Goal: Task Accomplishment & Management: Use online tool/utility

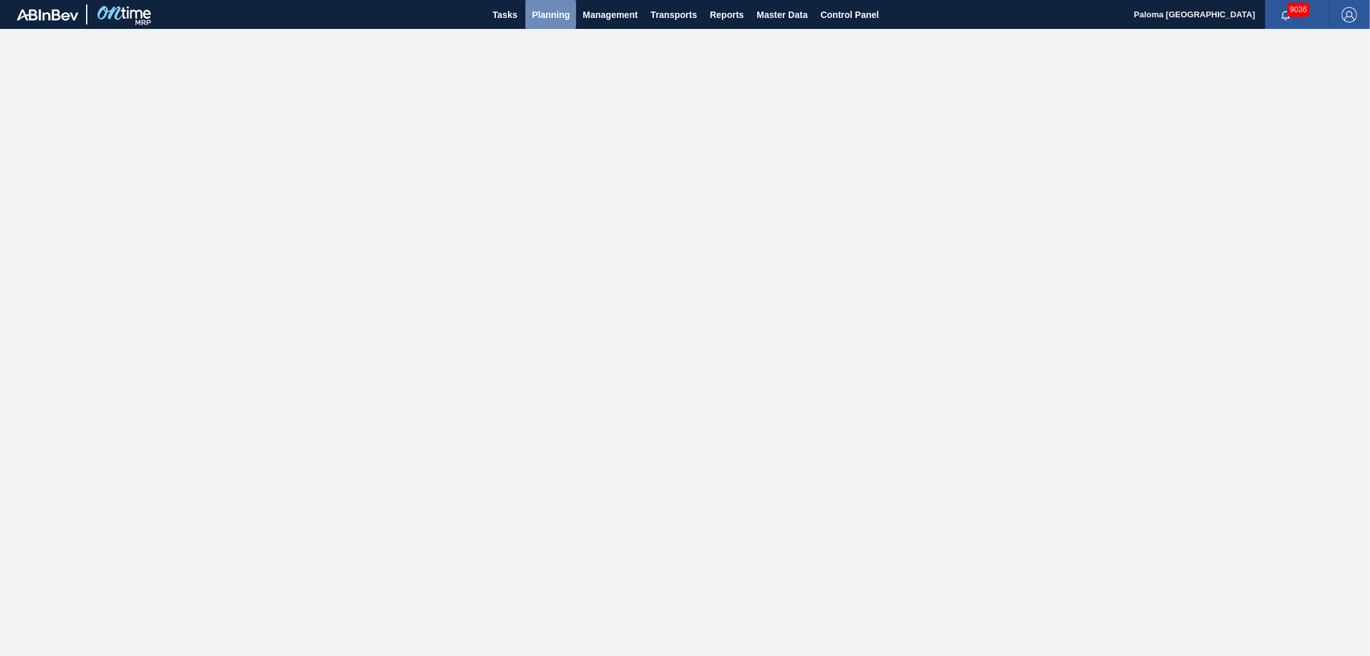
click at [556, 18] on span "Planning" at bounding box center [551, 14] width 38 height 15
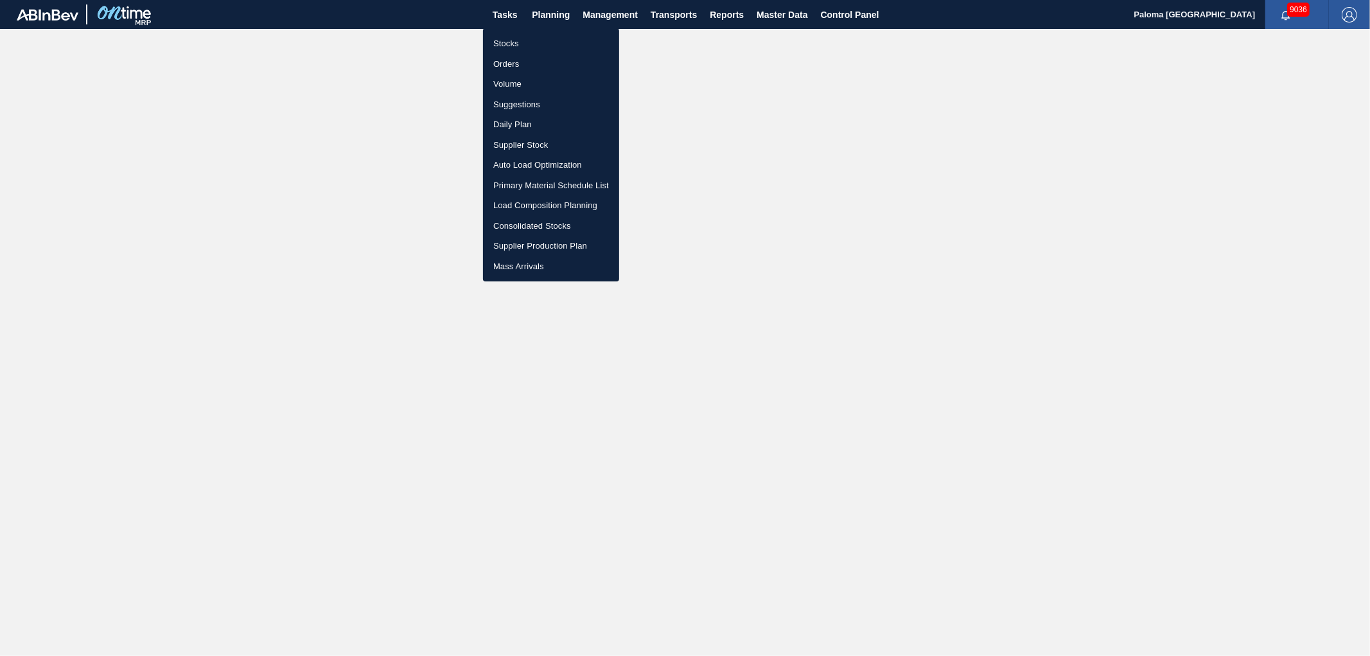
click at [779, 13] on div at bounding box center [685, 328] width 1370 height 656
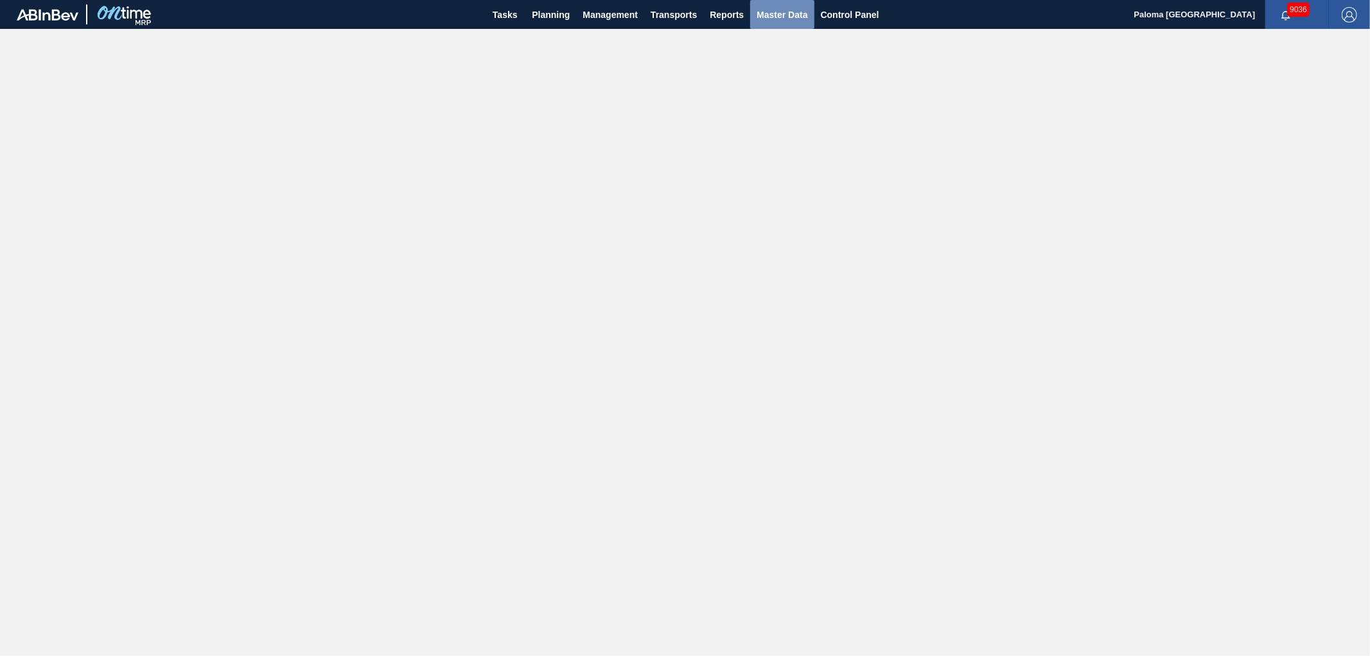
click at [779, 14] on span "Master Data" at bounding box center [781, 14] width 51 height 15
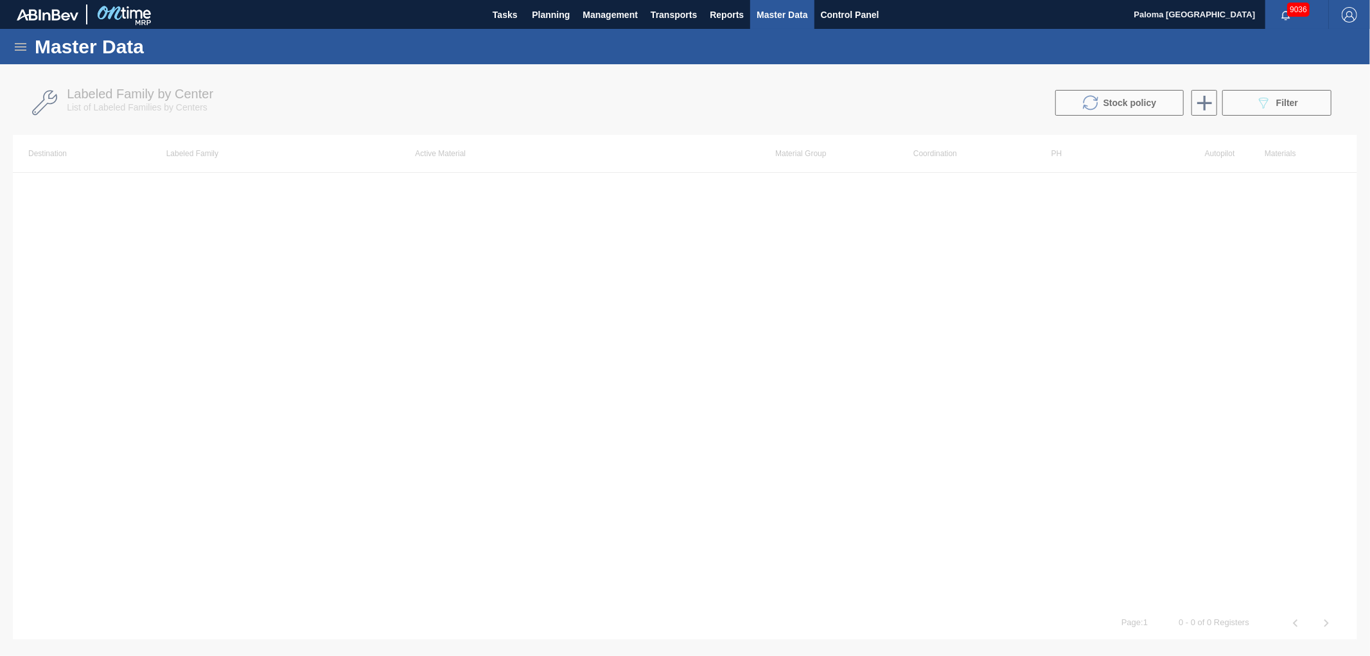
click at [24, 48] on icon at bounding box center [20, 46] width 15 height 15
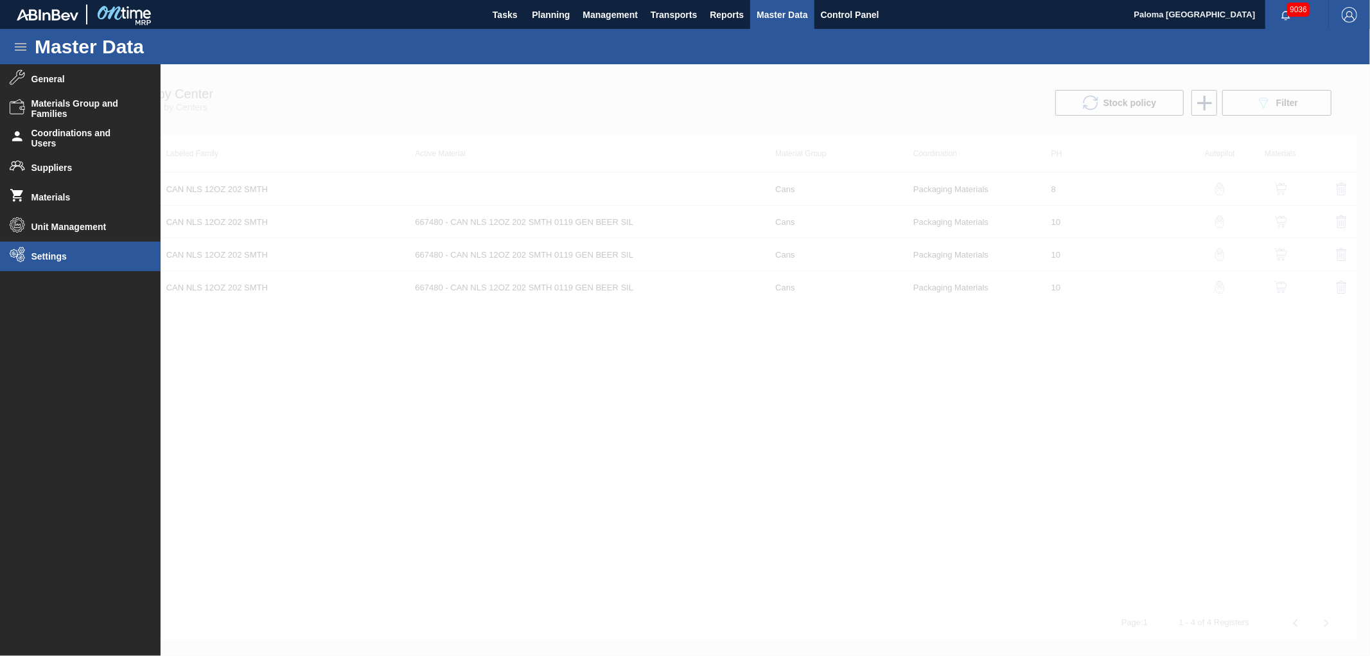
click at [45, 249] on li "Settings" at bounding box center [80, 256] width 161 height 30
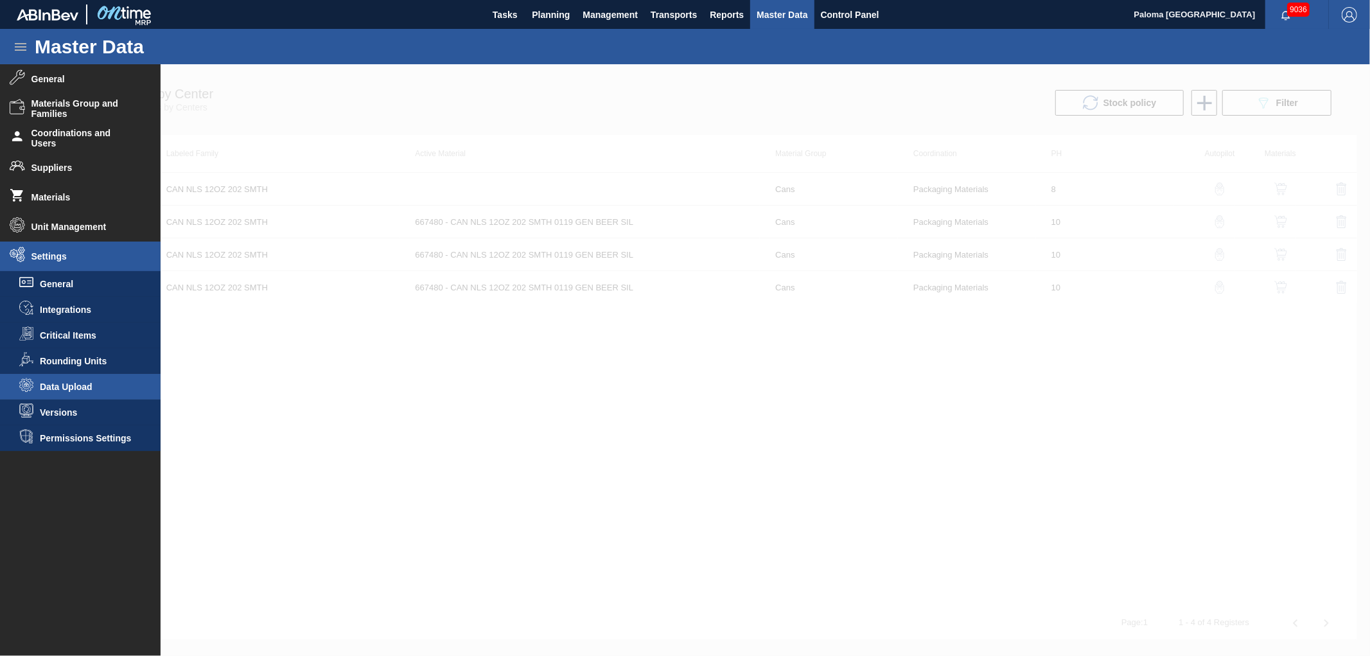
click at [74, 389] on span "Data Upload" at bounding box center [89, 386] width 99 height 10
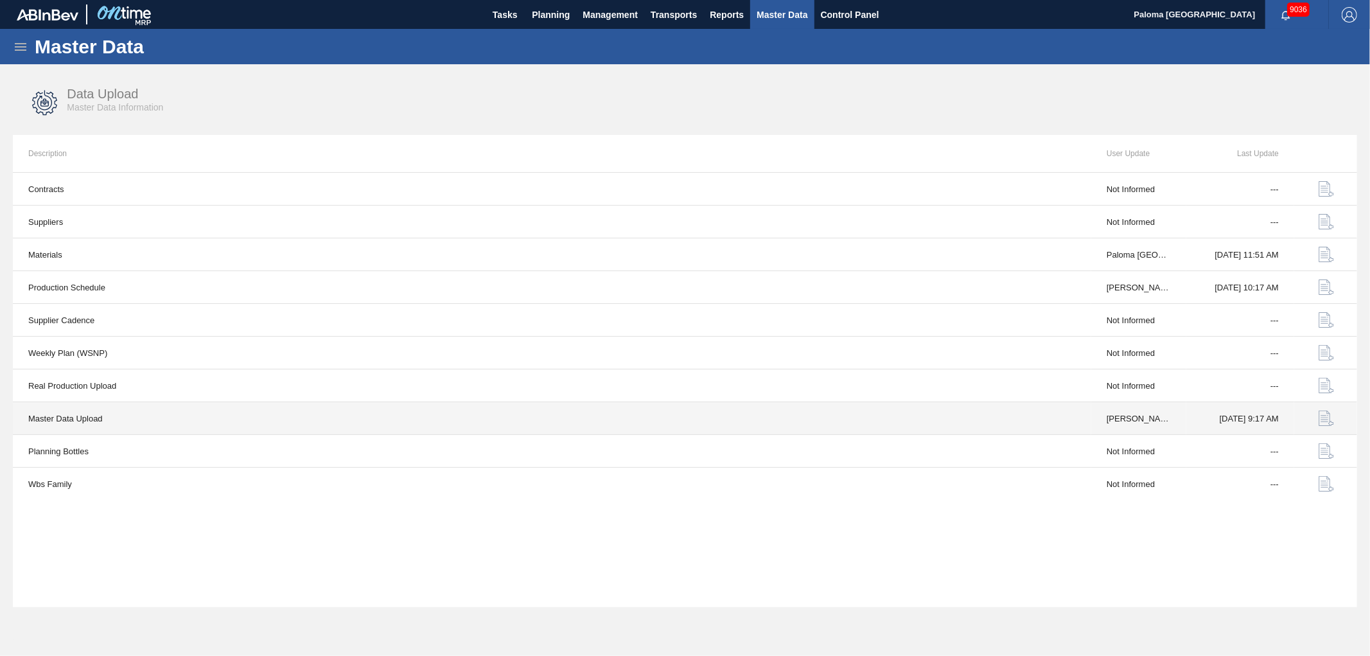
click at [1327, 419] on img "button" at bounding box center [1325, 417] width 15 height 15
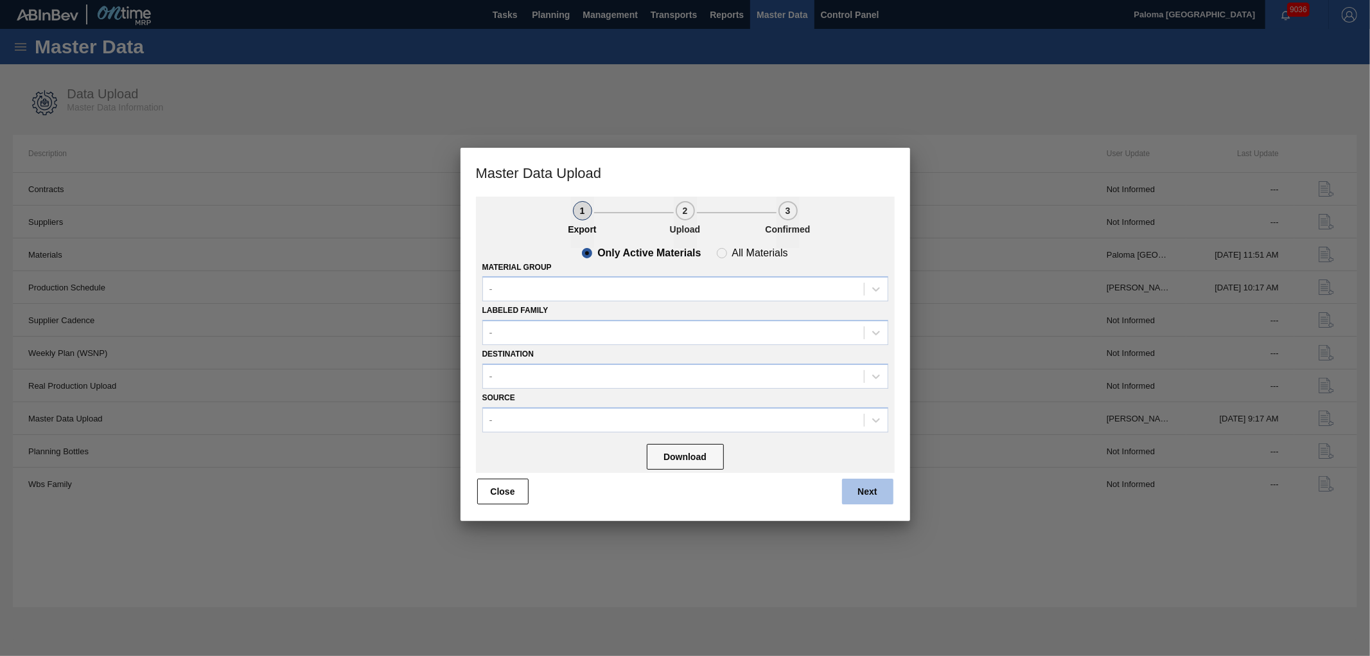
click at [848, 484] on button "Next" at bounding box center [867, 491] width 51 height 26
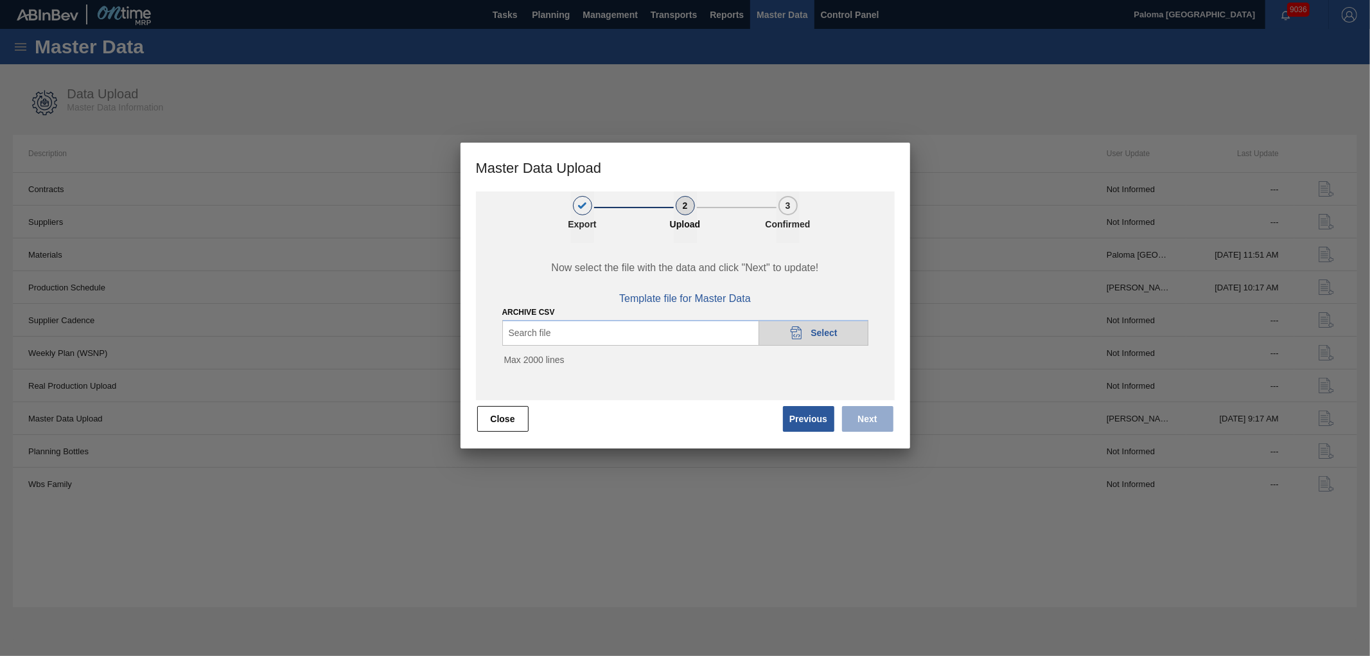
click at [806, 333] on div "20DAD902-3625-4257-8FDA-0C0CB19E2A3D Select" at bounding box center [813, 333] width 110 height 26
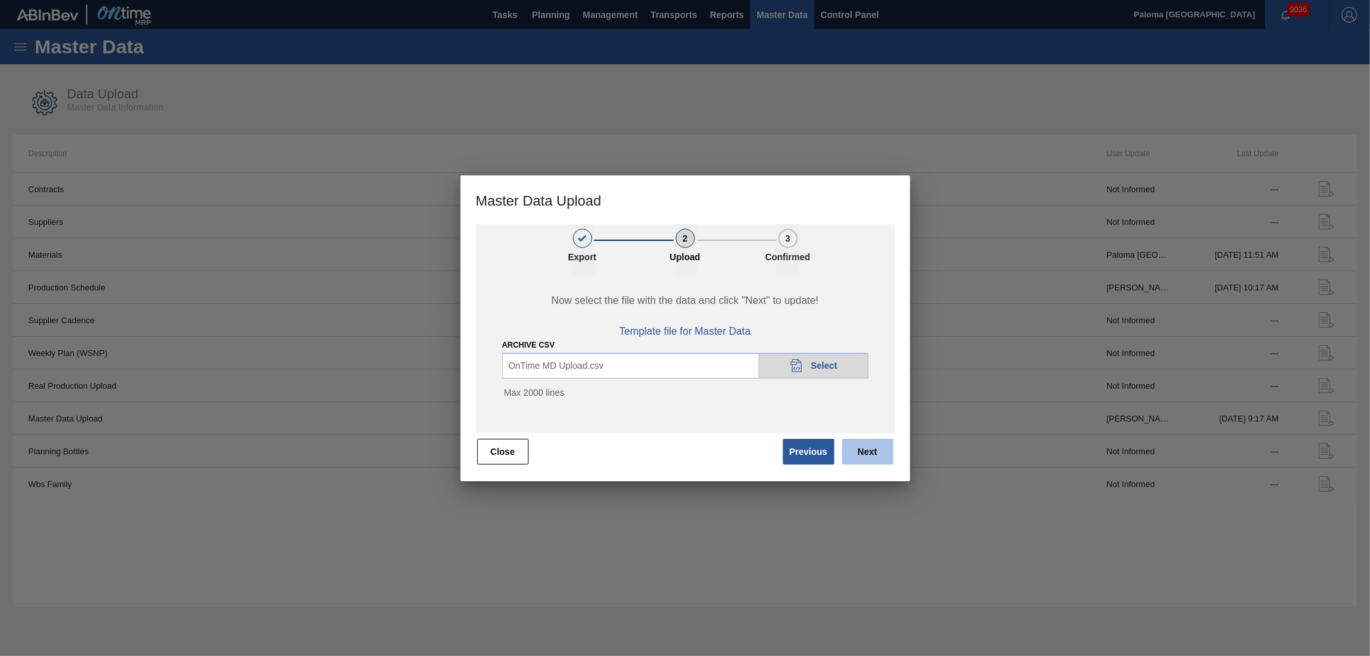
click at [864, 443] on button "Next" at bounding box center [867, 452] width 51 height 26
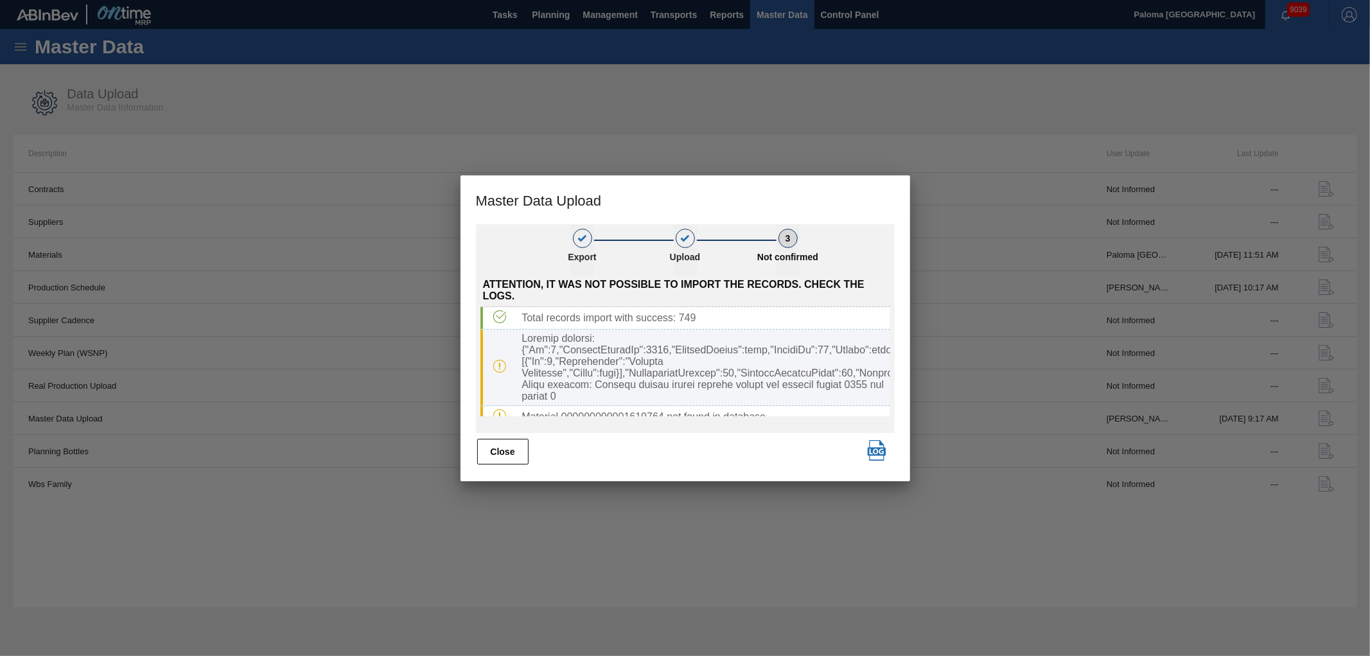
click at [785, 367] on div at bounding box center [702, 367] width 373 height 69
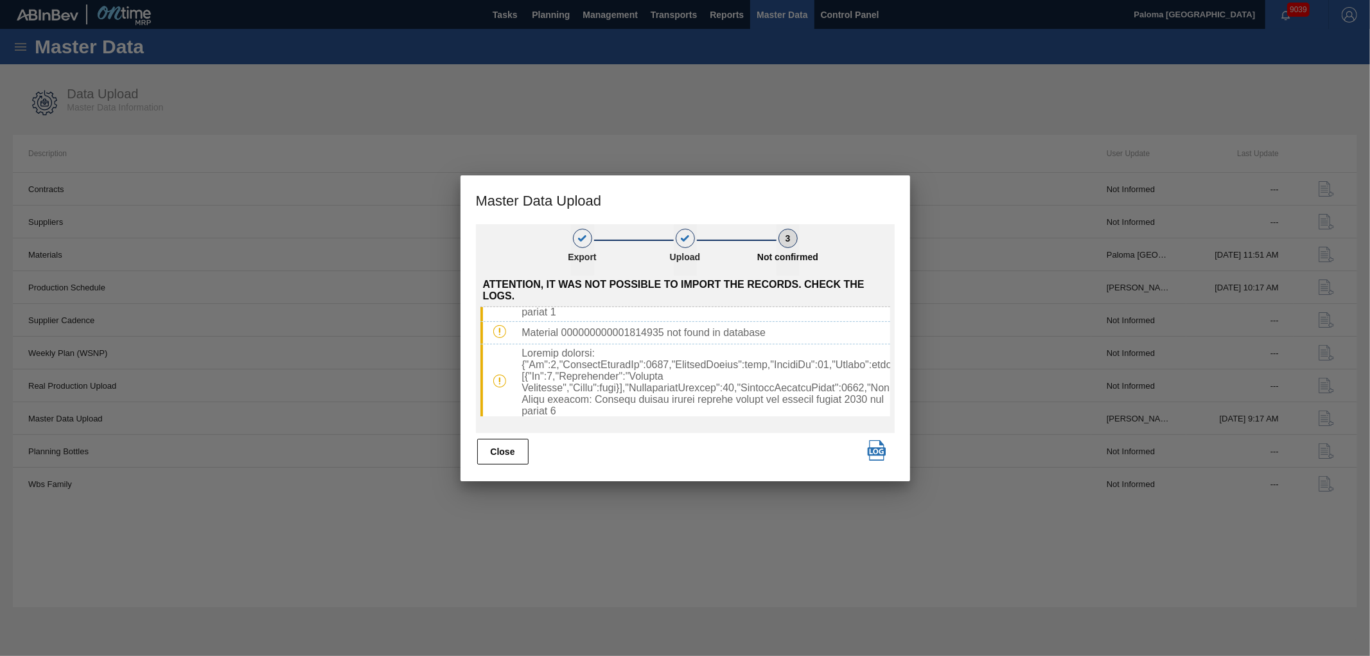
scroll to position [713, 0]
click at [871, 453] on img "button" at bounding box center [876, 450] width 21 height 21
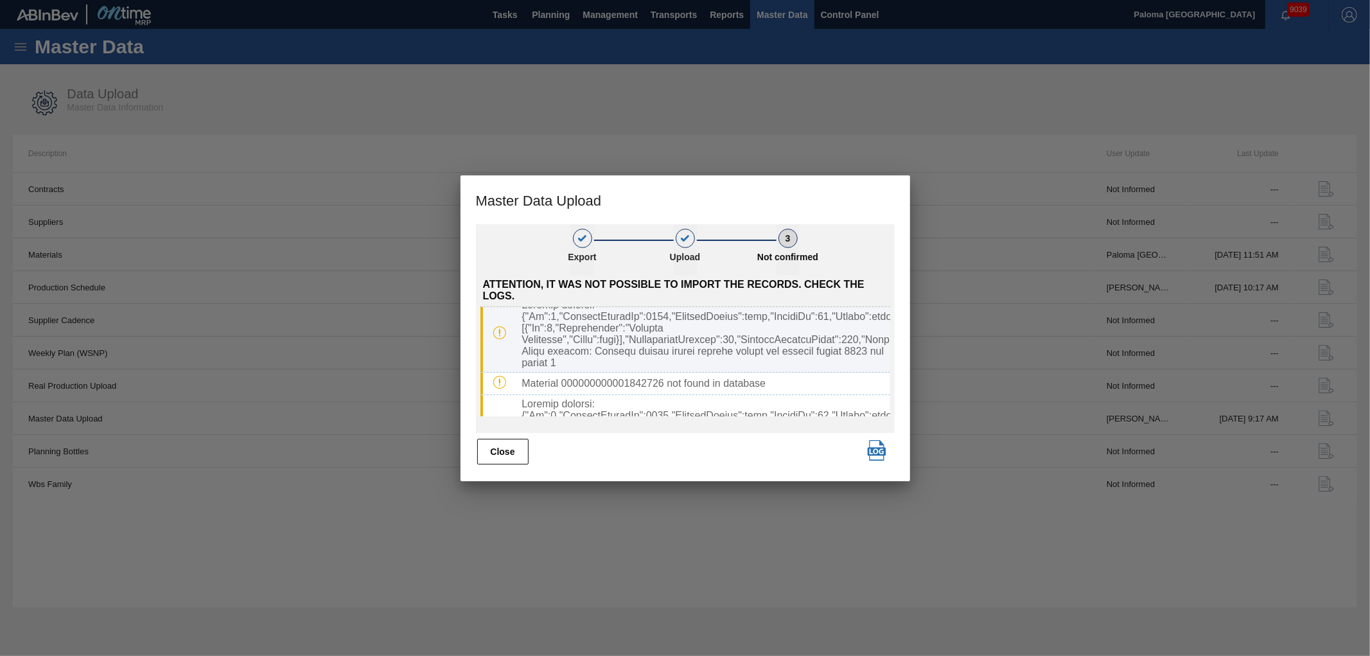
scroll to position [856, 0]
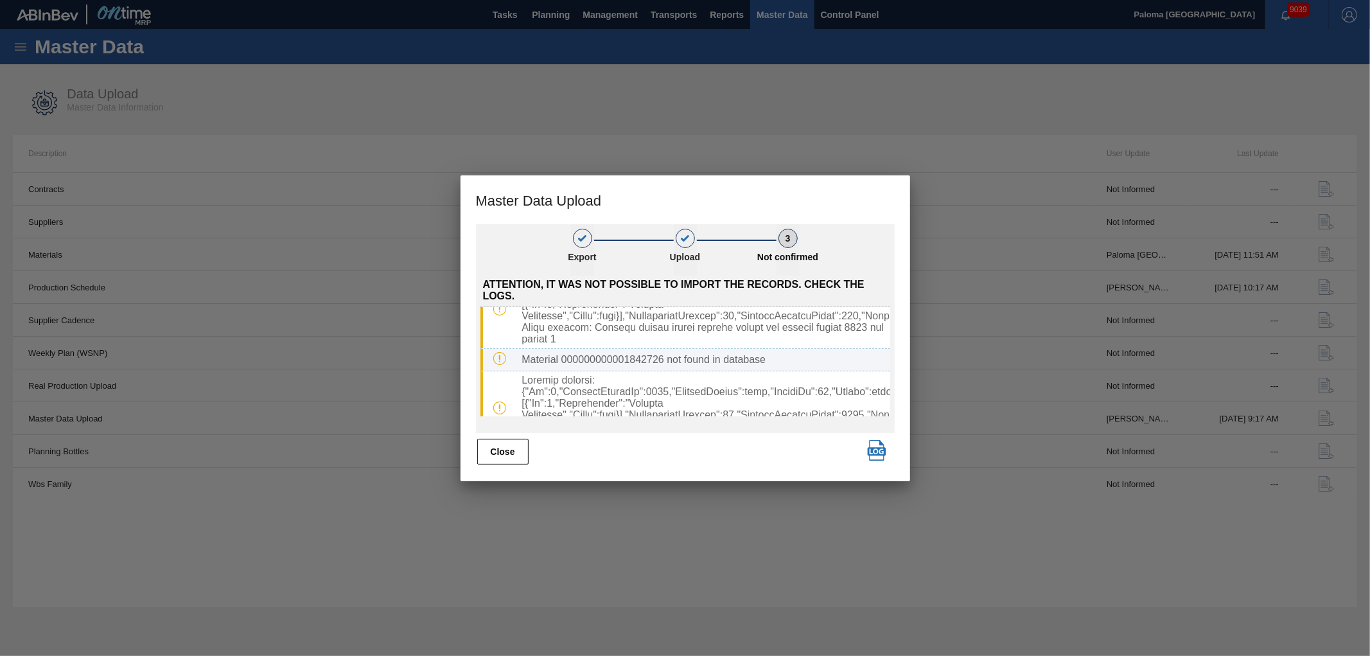
click at [503, 352] on img at bounding box center [499, 358] width 13 height 13
click at [499, 352] on img at bounding box center [499, 358] width 13 height 13
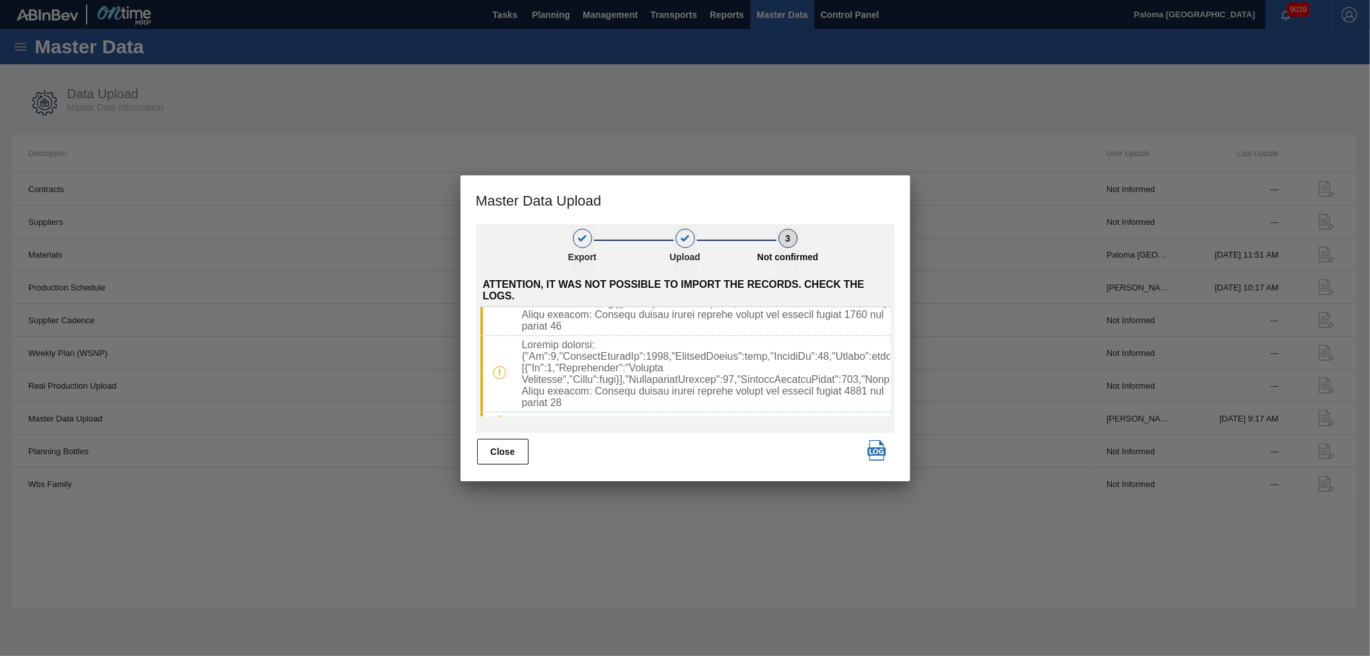
scroll to position [4566, 0]
